Goal: Check status: Check status

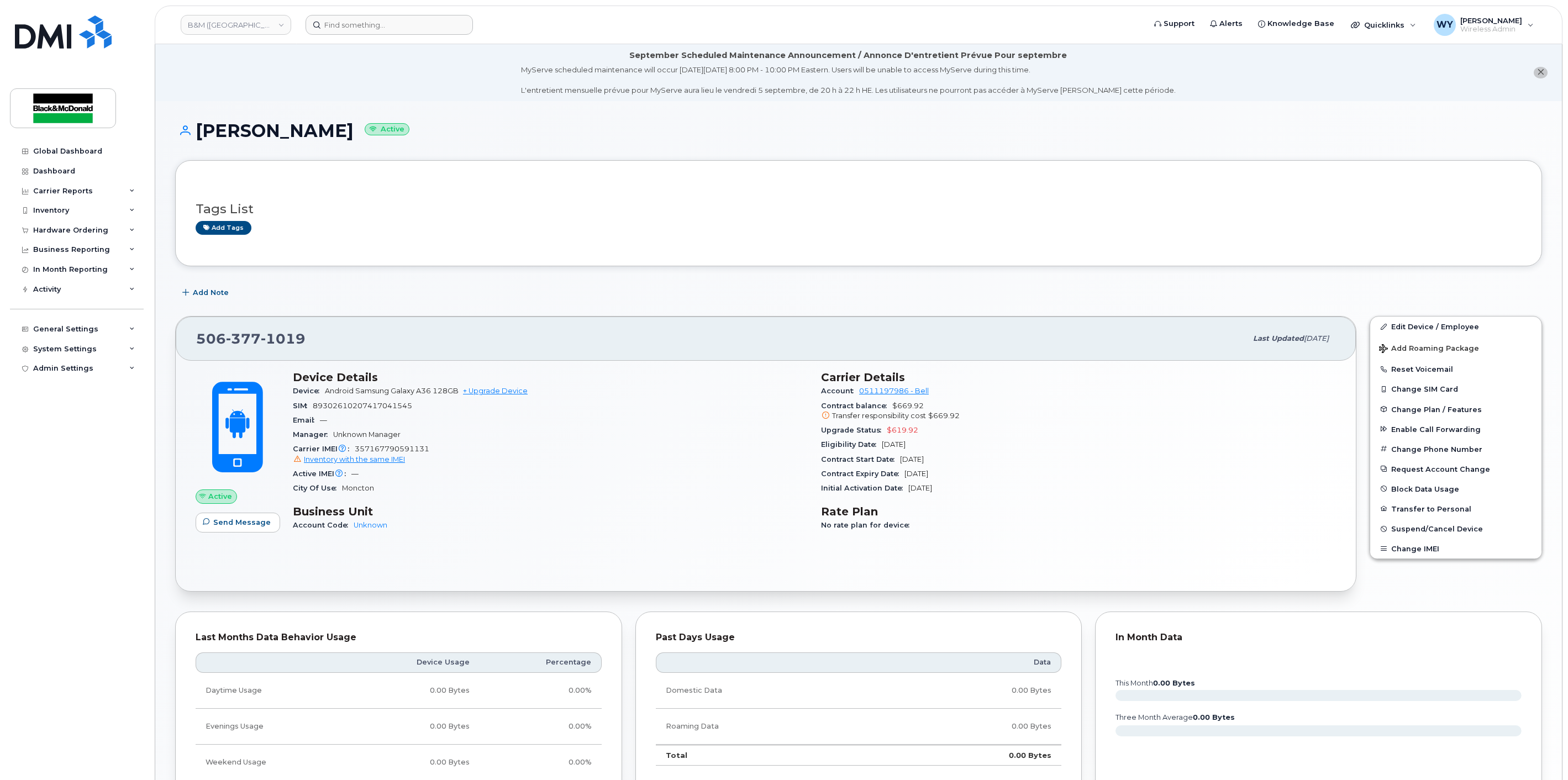
scroll to position [31, 0]
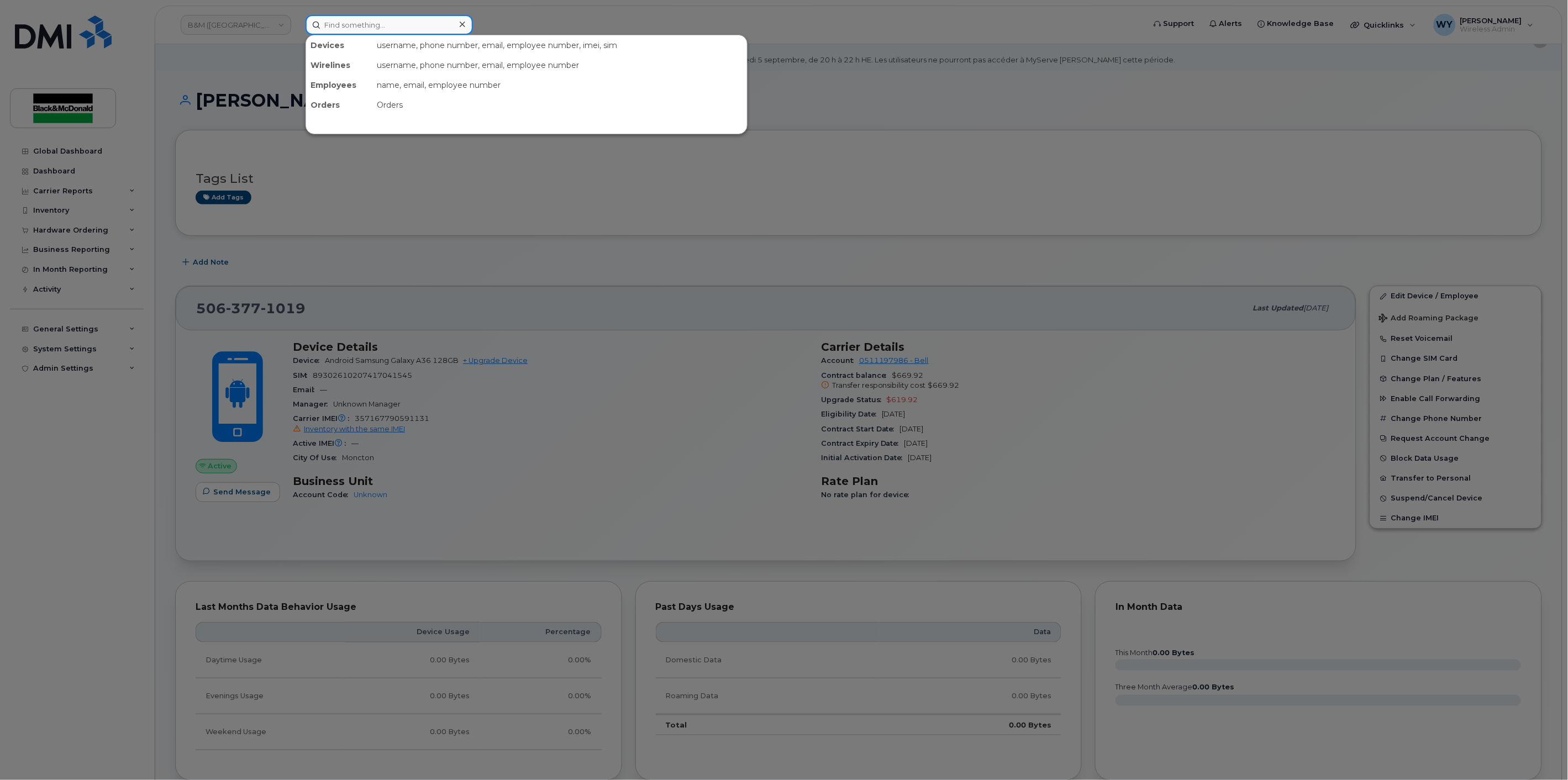
click at [351, 31] on input at bounding box center [390, 25] width 167 height 20
paste input "[PHONE_NUMBER]"
type input "[PHONE_NUMBER]"
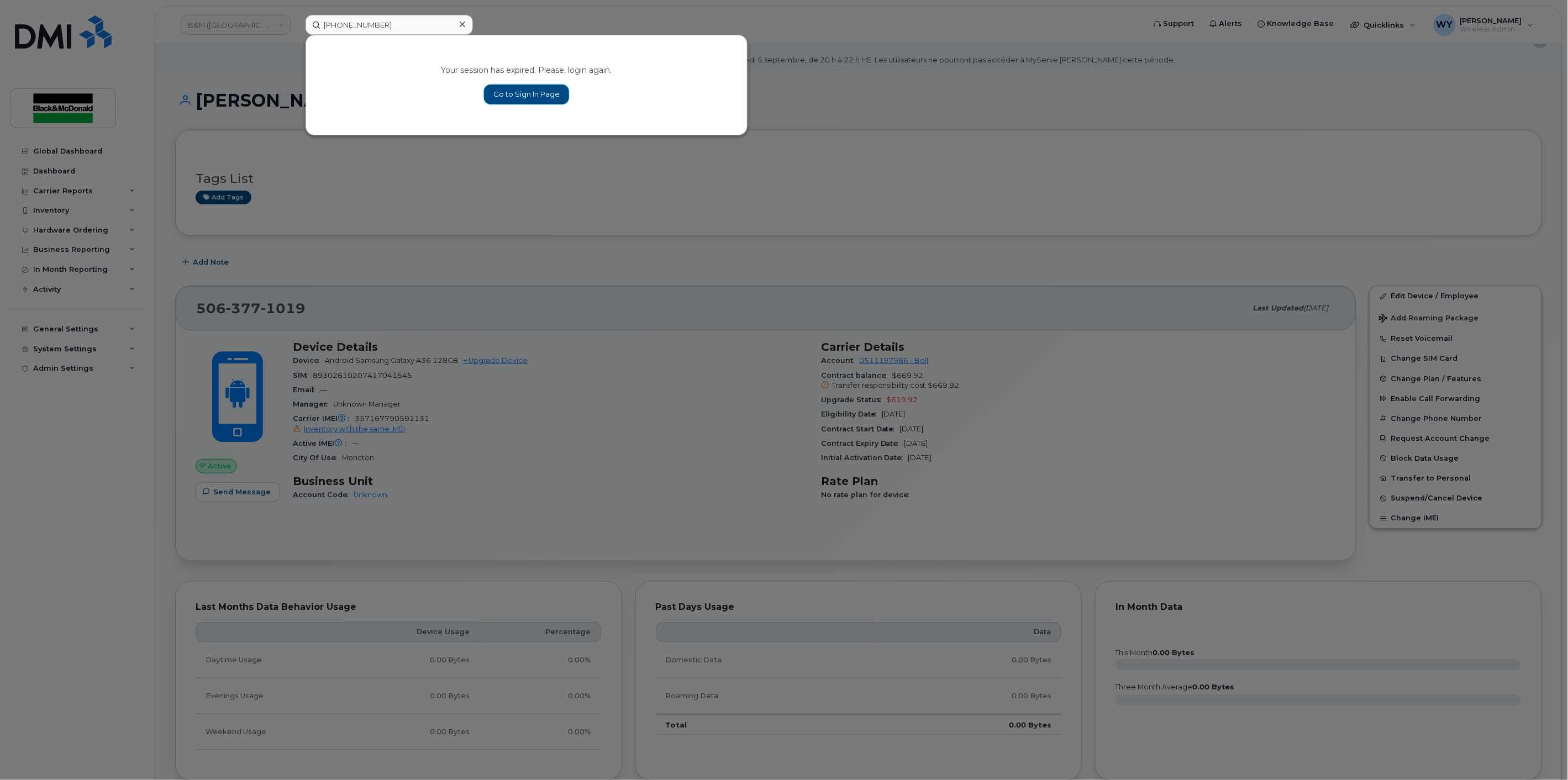
click at [522, 96] on link "Go to Sign In Page" at bounding box center [526, 94] width 85 height 20
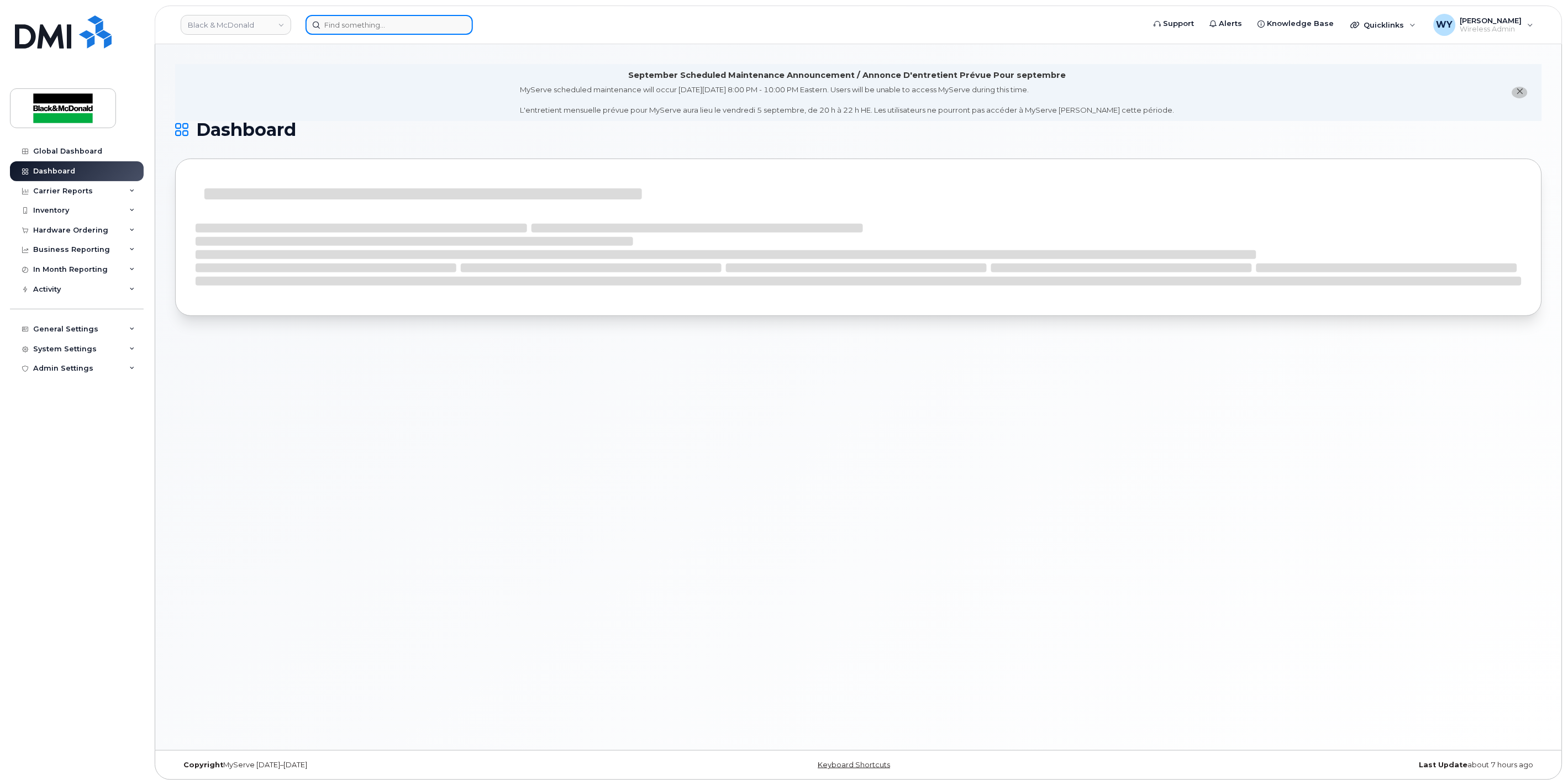
click at [349, 24] on input at bounding box center [390, 25] width 167 height 20
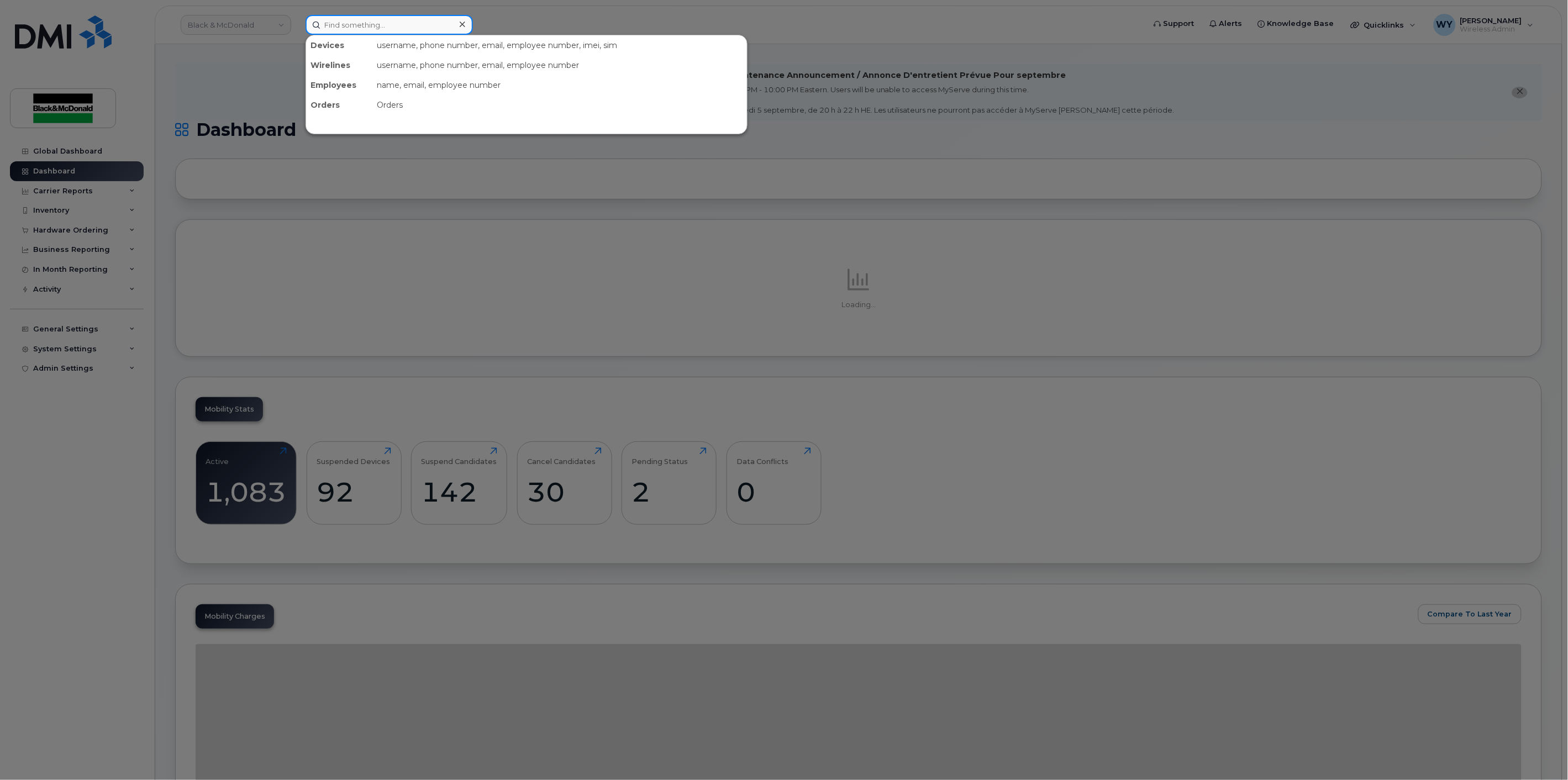
paste input "[PHONE_NUMBER]"
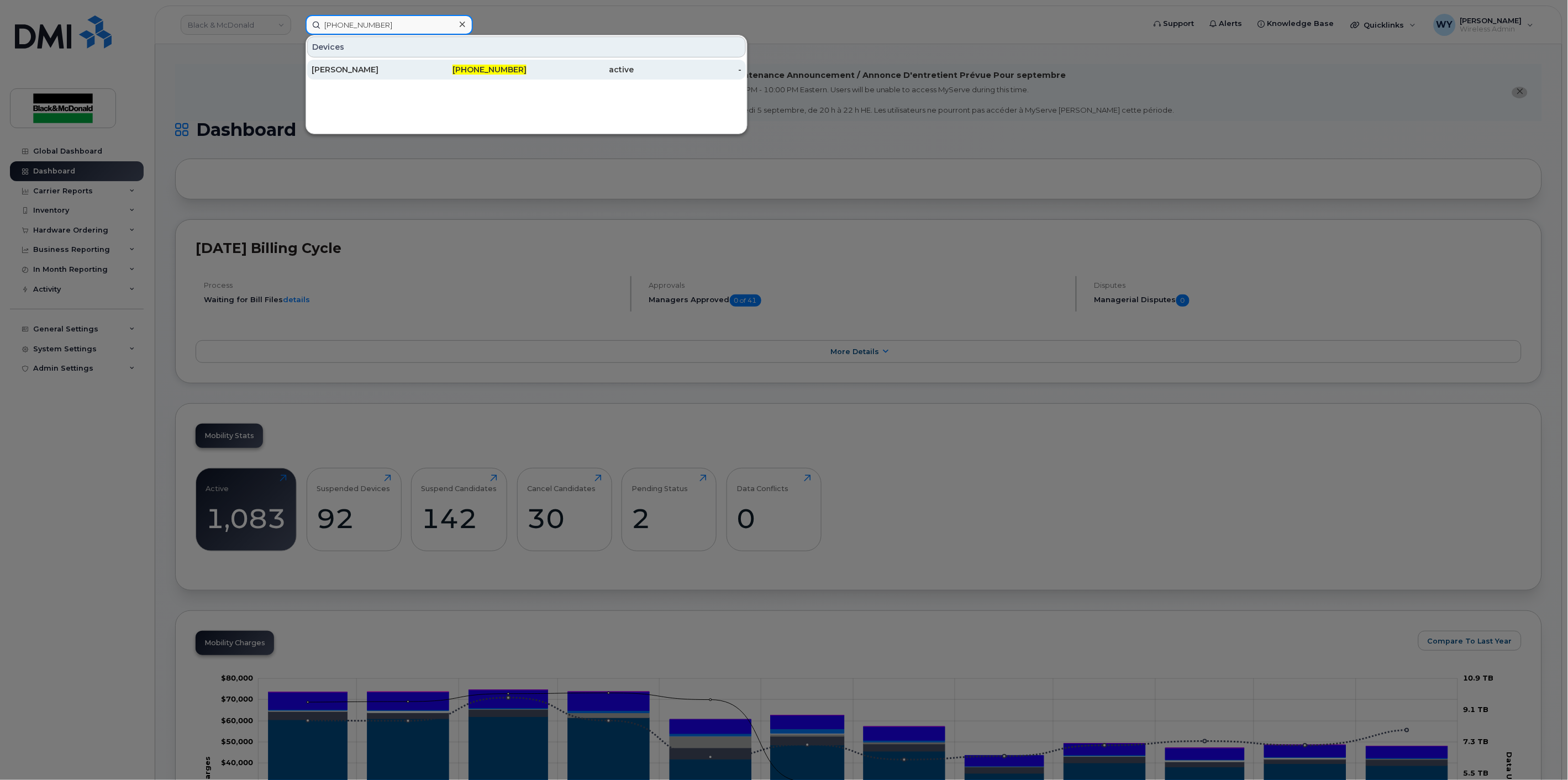
type input "[PHONE_NUMBER]"
click at [373, 70] on div "[PERSON_NAME]" at bounding box center [365, 70] width 108 height 11
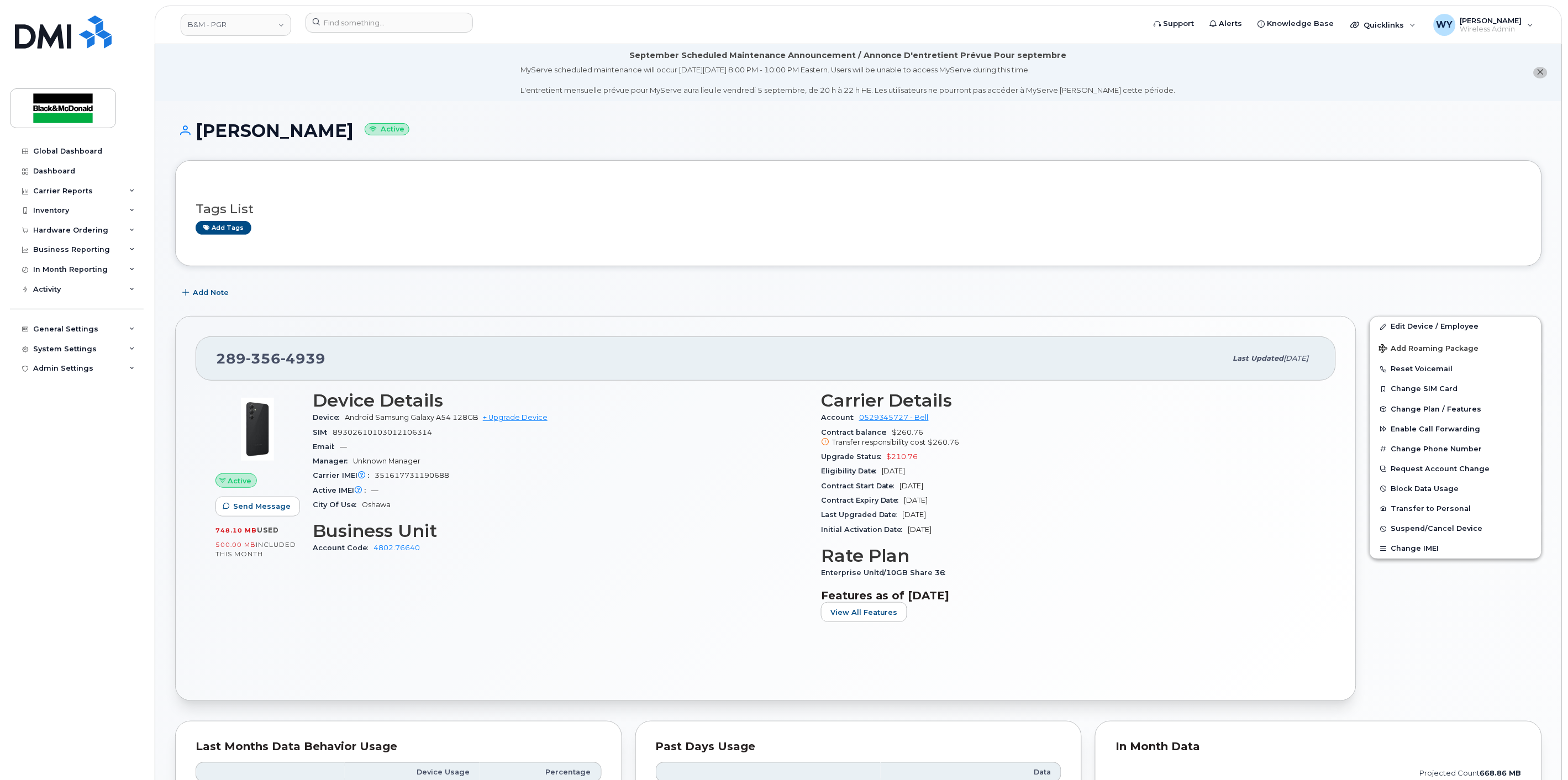
click at [633, 577] on div "Device Details Device Android Samsung Galaxy A54 128GB + Upgrade Device SIM [TE…" at bounding box center [560, 510] width 508 height 253
click at [367, 25] on input at bounding box center [390, 22] width 167 height 20
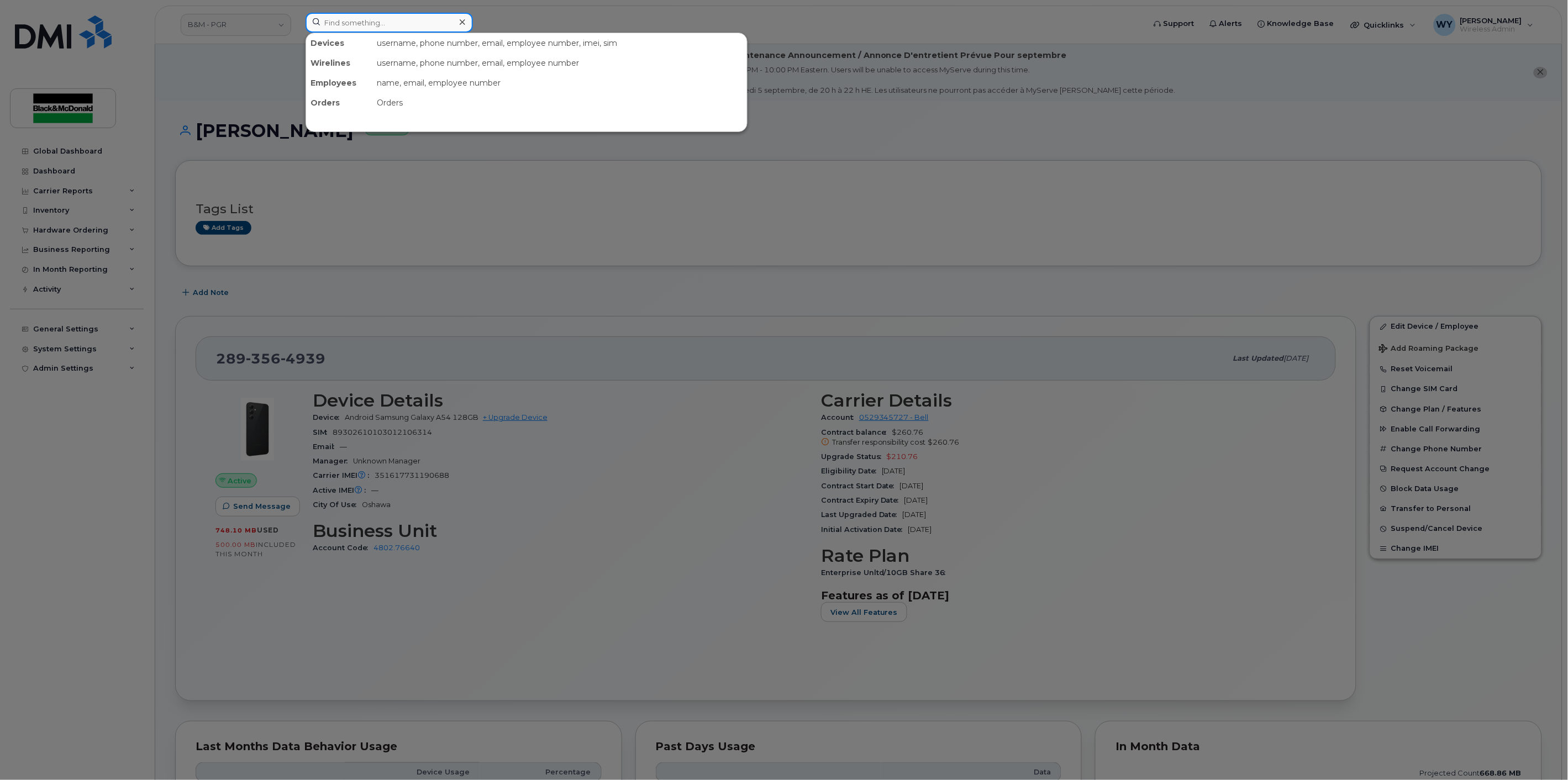
paste input "[PHONE_NUMBER]"
type input "[PHONE_NUMBER]"
click at [672, 499] on div at bounding box center [784, 390] width 1568 height 780
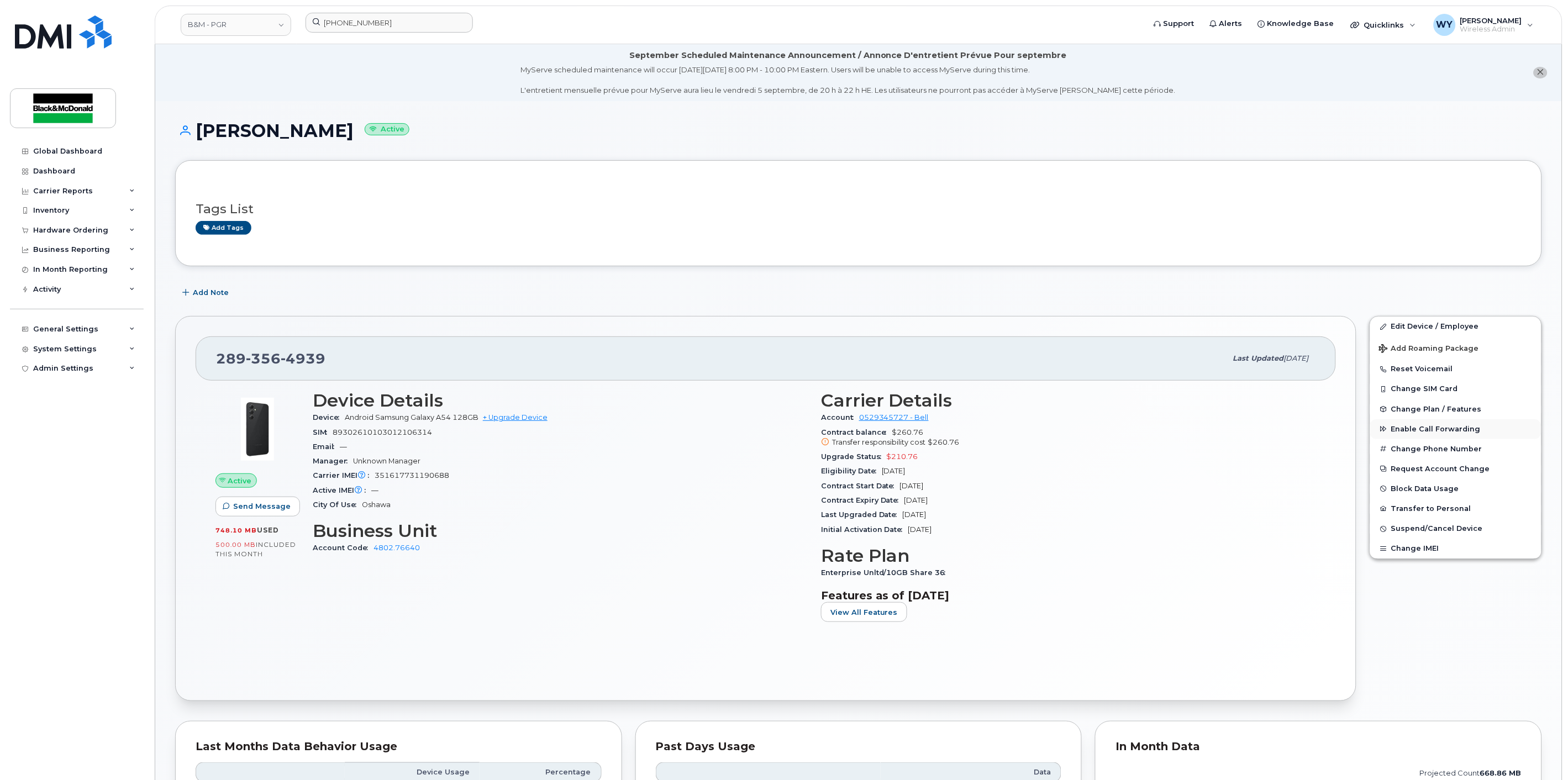
click at [1431, 431] on div "Edit Device / Employee Add Roaming Package Reset Voicemail Change SIM Card Chan…" at bounding box center [1456, 437] width 172 height 243
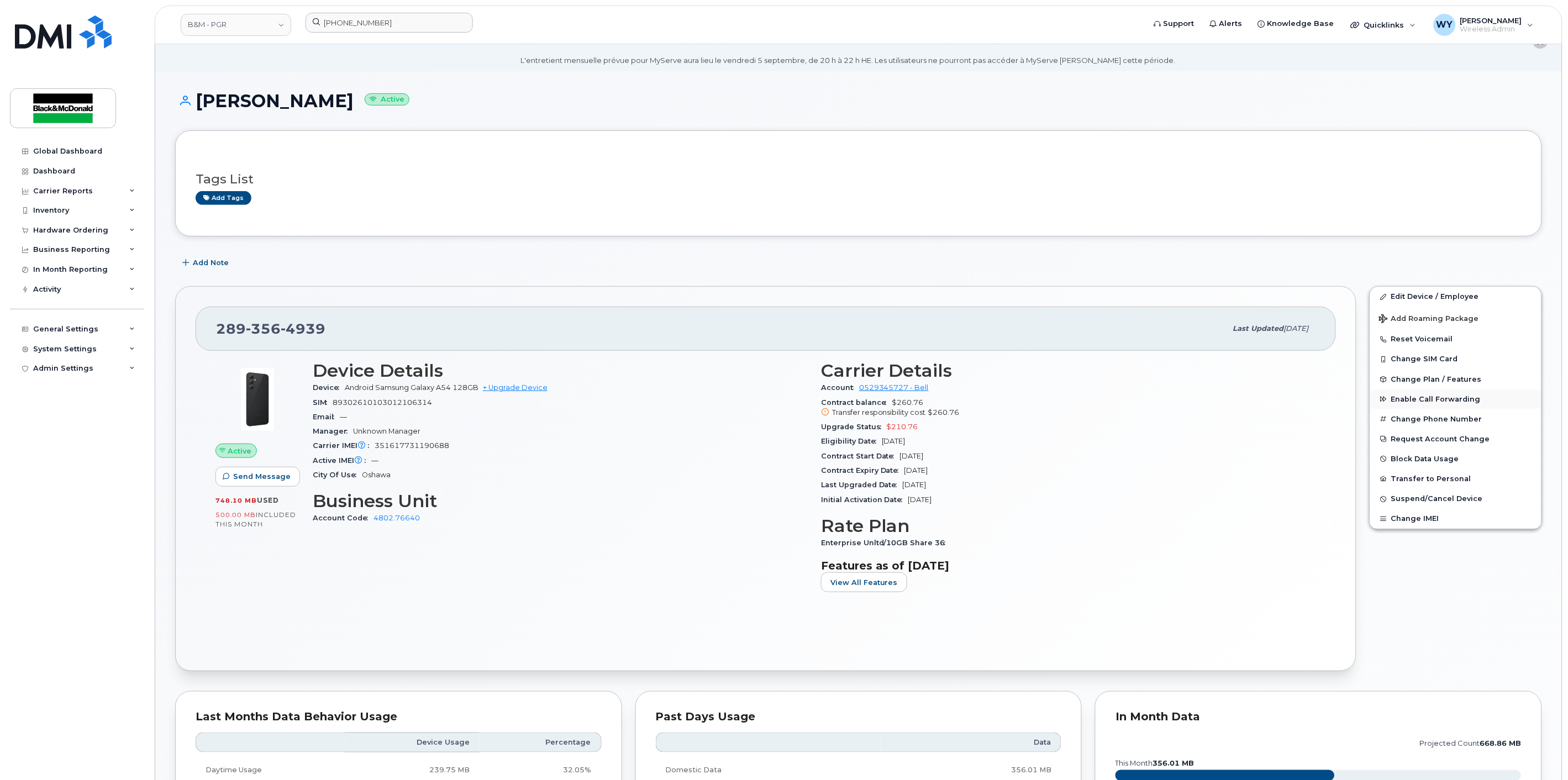
scroll to position [31, 0]
click at [1474, 402] on span "Enable Call Forwarding" at bounding box center [1436, 398] width 89 height 8
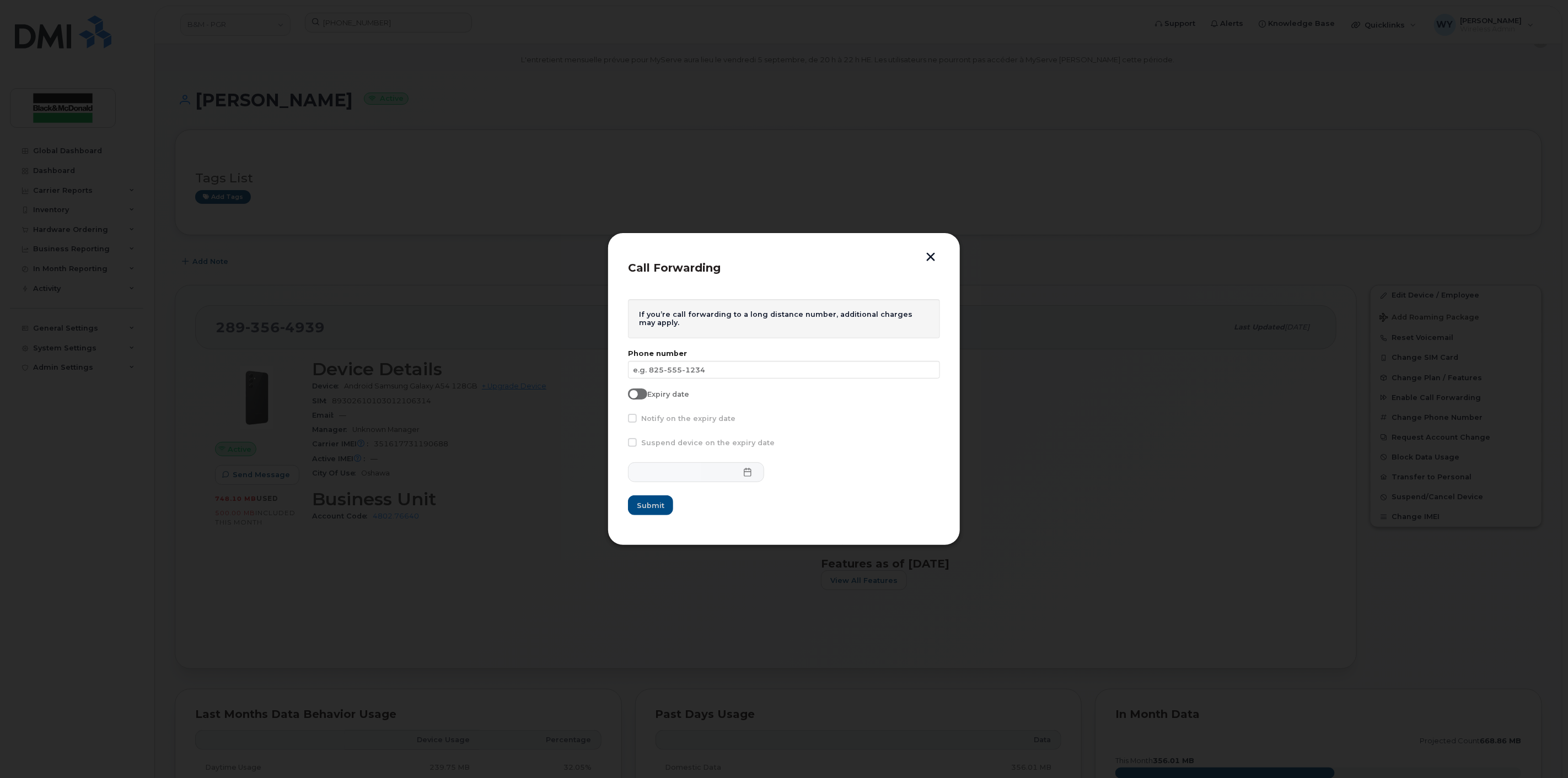
click at [936, 260] on button "button" at bounding box center [930, 258] width 17 height 12
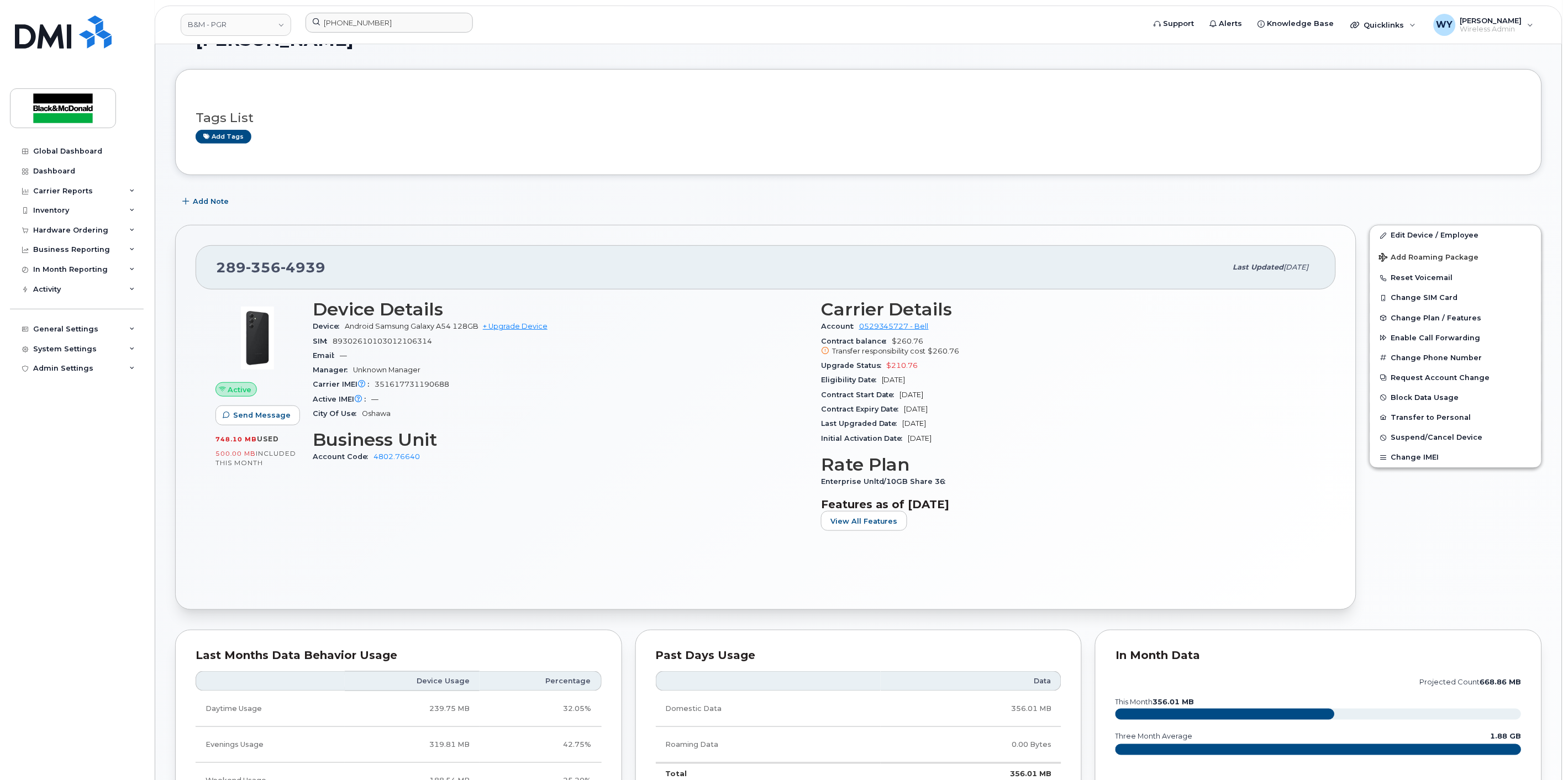
scroll to position [92, 0]
click at [310, 267] on span "4939" at bounding box center [303, 266] width 45 height 17
click at [608, 578] on div "Active Send Message 748.10 MB  used 500.00 MB  included this month Device Detai…" at bounding box center [765, 439] width 1140 height 300
